Goal: Task Accomplishment & Management: Manage account settings

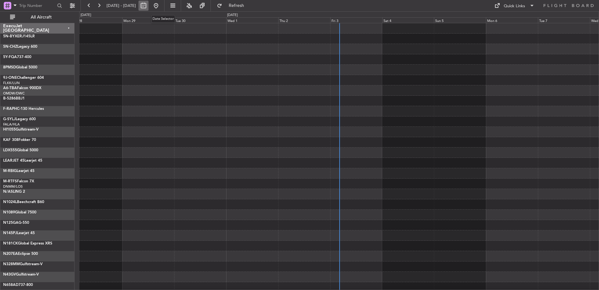
click at [149, 6] on button at bounding box center [144, 6] width 10 height 10
select select "9"
select select "2025"
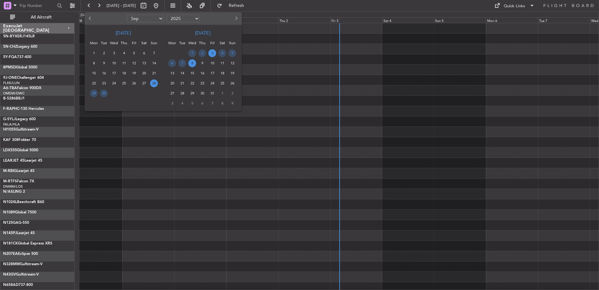
click at [211, 53] on span "3" at bounding box center [212, 53] width 8 height 8
click at [212, 53] on span "3" at bounding box center [212, 53] width 8 height 8
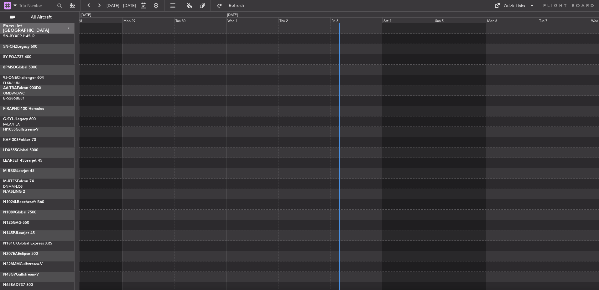
select select "10"
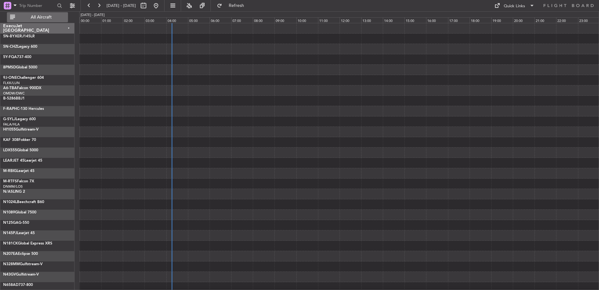
click at [46, 18] on span "All Aircraft" at bounding box center [41, 17] width 50 height 4
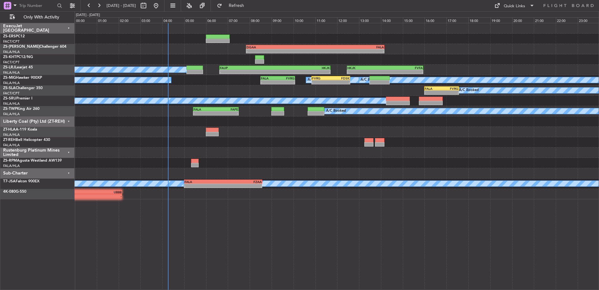
click at [70, 120] on div "Liberty Coal (Pty) Ltd (ZT-REH)" at bounding box center [37, 121] width 74 height 10
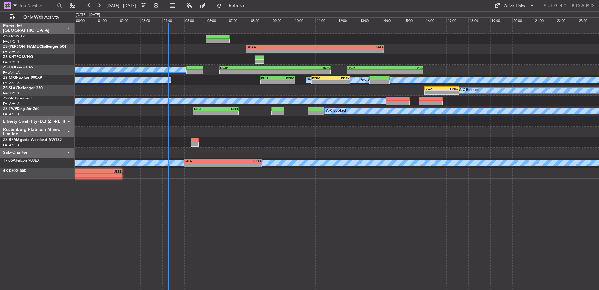
click at [68, 131] on div "Rustenburg Platinum Mines Limited" at bounding box center [37, 132] width 74 height 10
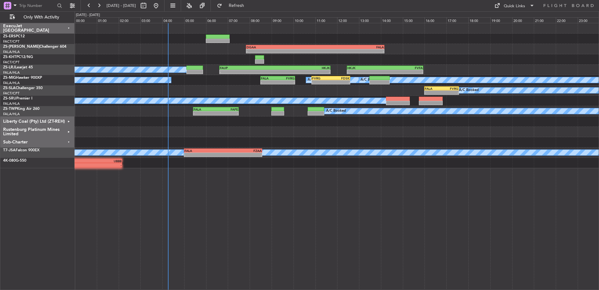
click at [68, 142] on div "Sub-Charter" at bounding box center [37, 142] width 74 height 10
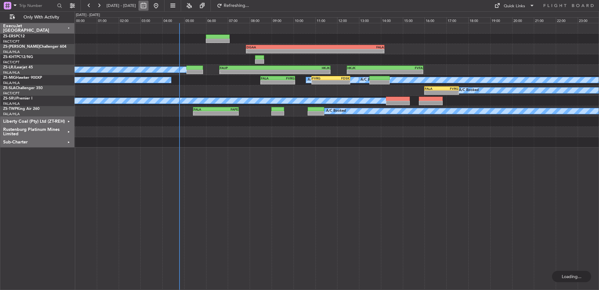
click at [149, 2] on button at bounding box center [144, 6] width 10 height 10
select select "10"
select select "2025"
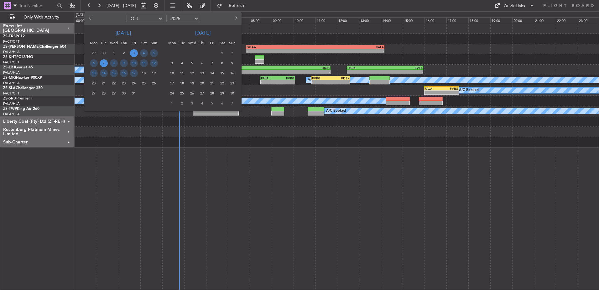
click at [105, 63] on span "7" at bounding box center [104, 63] width 8 height 8
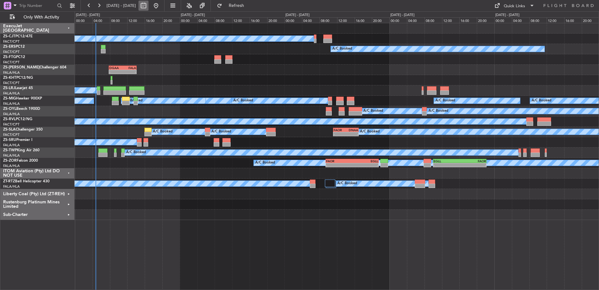
click at [149, 6] on button at bounding box center [144, 6] width 10 height 10
select select "10"
select select "2025"
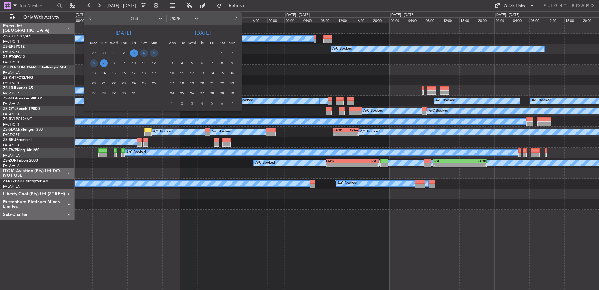
click at [104, 63] on span "7" at bounding box center [104, 63] width 8 height 8
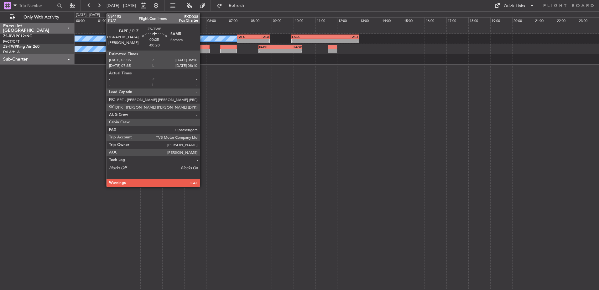
click at [203, 47] on div at bounding box center [203, 47] width 13 height 4
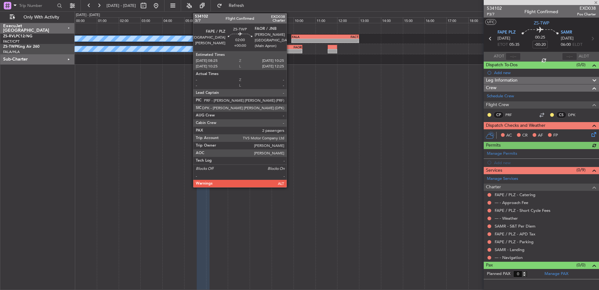
click at [290, 50] on div "-" at bounding box center [290, 51] width 21 height 4
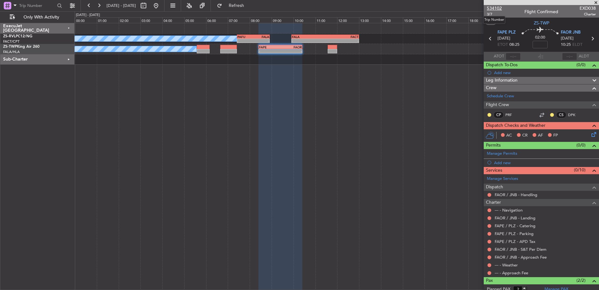
click at [494, 8] on span "534102" at bounding box center [494, 8] width 15 height 7
click at [596, 2] on div at bounding box center [541, 2] width 115 height 5
click at [596, 2] on span at bounding box center [596, 3] width 6 height 6
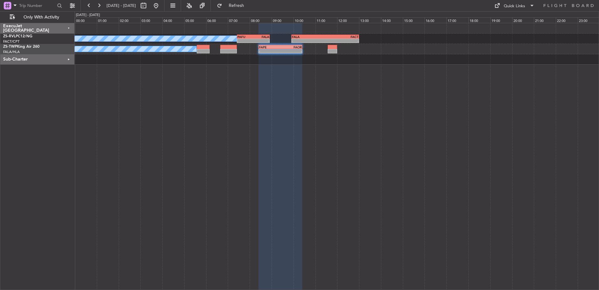
type input "0"
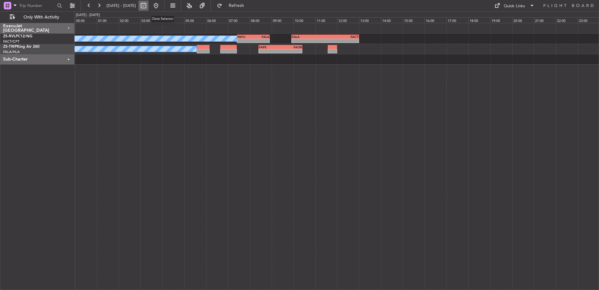
click at [149, 5] on button at bounding box center [144, 6] width 10 height 10
select select "10"
select select "2025"
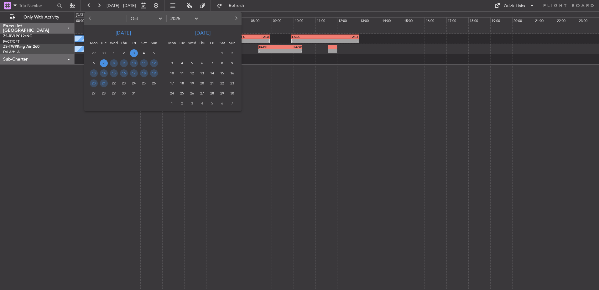
click at [134, 53] on span "3" at bounding box center [134, 53] width 8 height 8
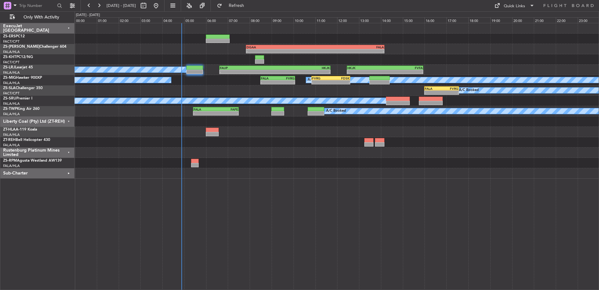
click at [69, 120] on div "Liberty Coal (Pty) Ltd (ZT-REH)" at bounding box center [37, 121] width 74 height 10
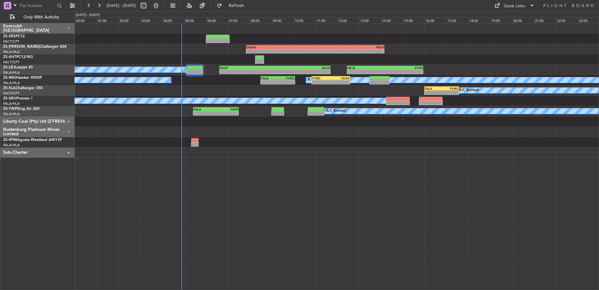
click at [69, 131] on div "Rustenburg Platinum Mines Limited" at bounding box center [37, 132] width 74 height 10
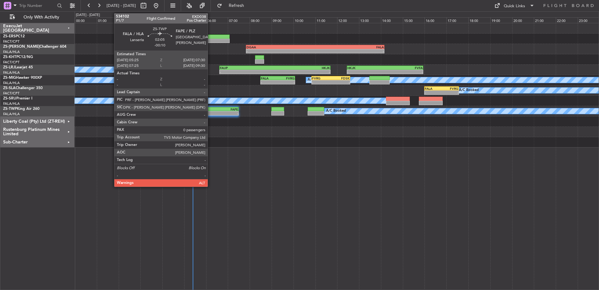
click at [211, 109] on div "FALA" at bounding box center [205, 109] width 22 height 4
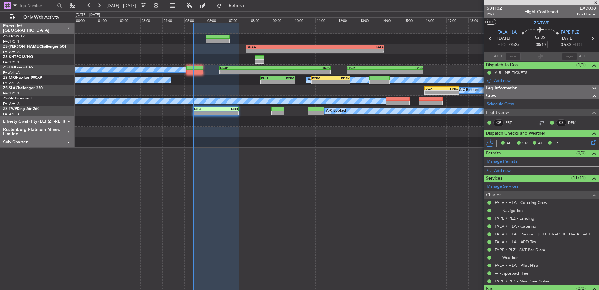
click at [597, 1] on span at bounding box center [596, 3] width 6 height 6
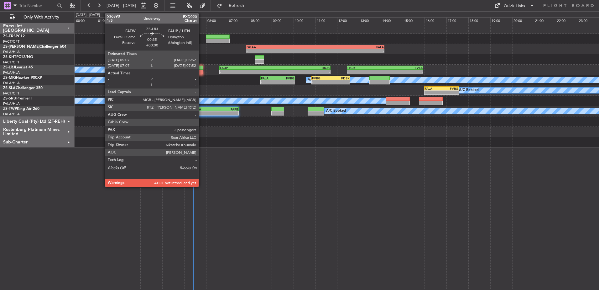
click at [201, 71] on div at bounding box center [194, 72] width 17 height 4
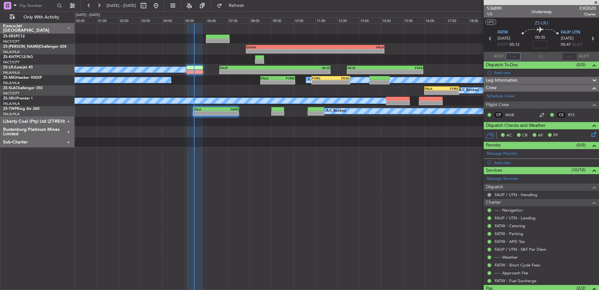
click at [515, 56] on input "text" at bounding box center [513, 57] width 15 height 8
type input "05:23"
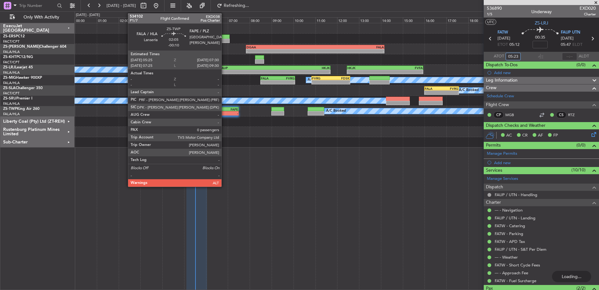
click at [224, 110] on div "FAPE" at bounding box center [227, 109] width 22 height 4
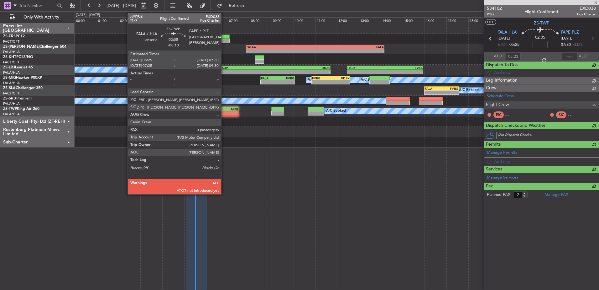
type input "-00:10"
type input "0"
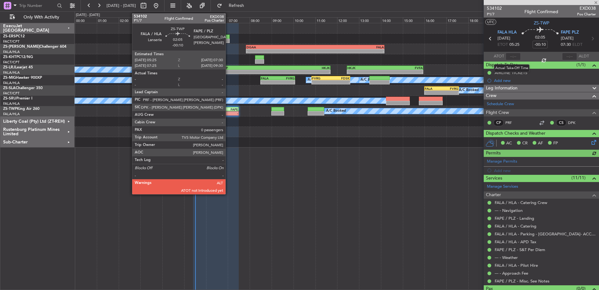
click at [512, 56] on div at bounding box center [513, 57] width 15 height 8
click at [513, 56] on div at bounding box center [513, 57] width 15 height 8
click at [511, 56] on div at bounding box center [513, 57] width 15 height 8
click at [511, 56] on input "text" at bounding box center [513, 57] width 15 height 8
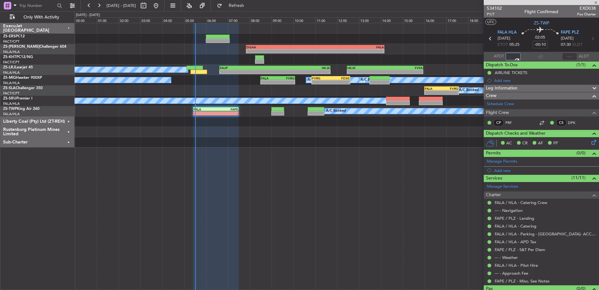
type input "05:26"
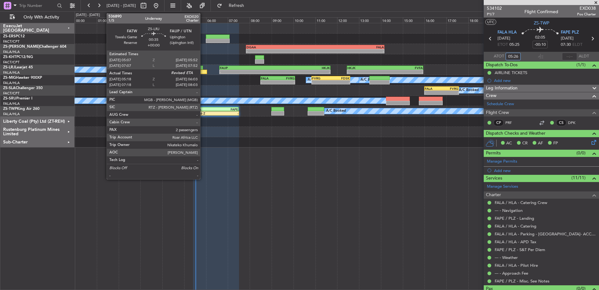
click at [203, 71] on div at bounding box center [199, 72] width 17 height 4
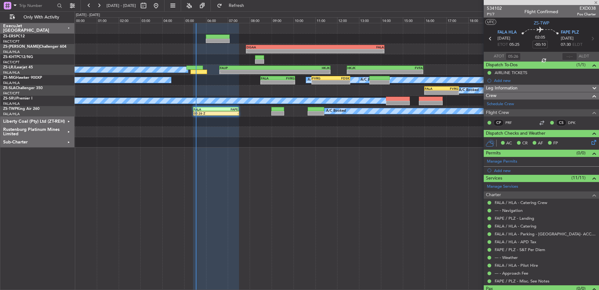
type input "05:23"
type input "2"
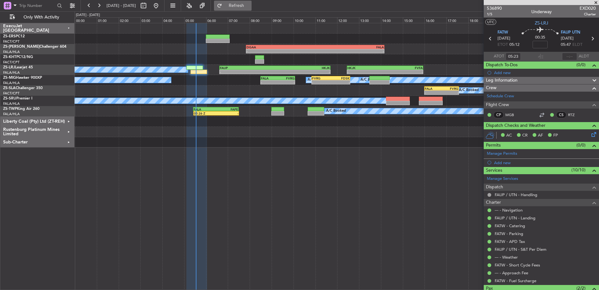
click at [250, 4] on span "Refresh" at bounding box center [236, 5] width 26 height 4
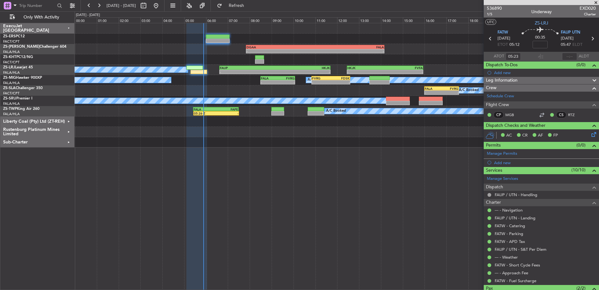
click at [68, 119] on div "Liberty Coal (Pty) Ltd (ZT-REH)" at bounding box center [37, 121] width 74 height 10
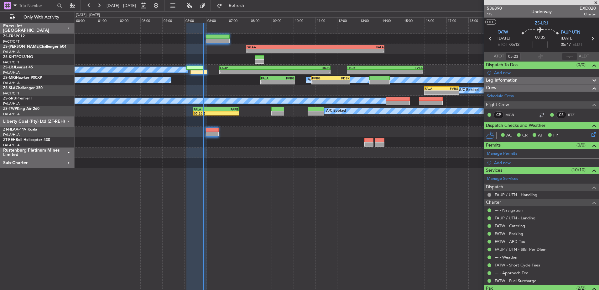
click at [70, 152] on div "Rustenburg Platinum Mines Limited" at bounding box center [37, 152] width 74 height 10
click at [69, 173] on div "Sub-Charter" at bounding box center [37, 173] width 74 height 10
